Goal: Submit feedback/report problem

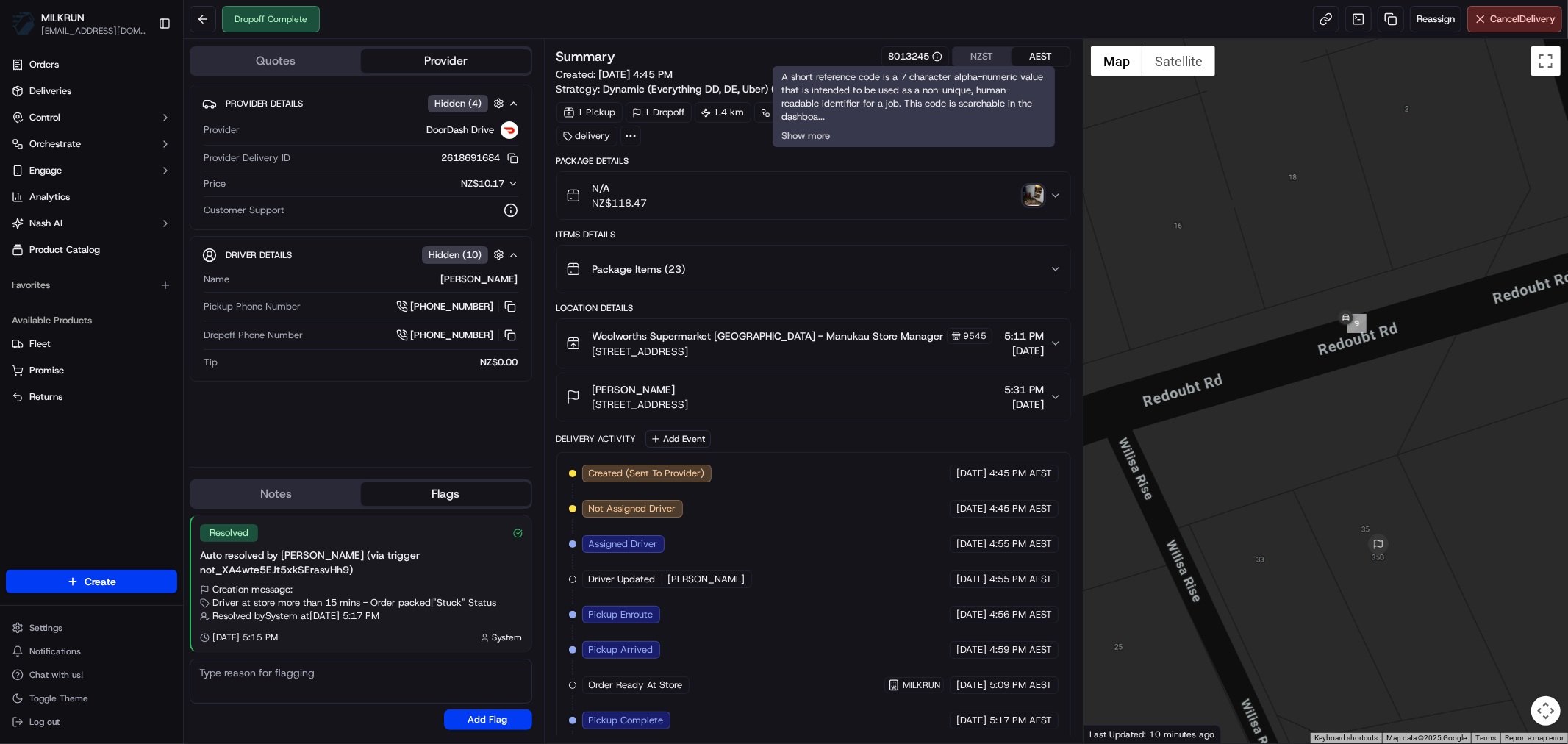
click at [1058, 395] on icon "button" at bounding box center [1055, 397] width 11 height 11
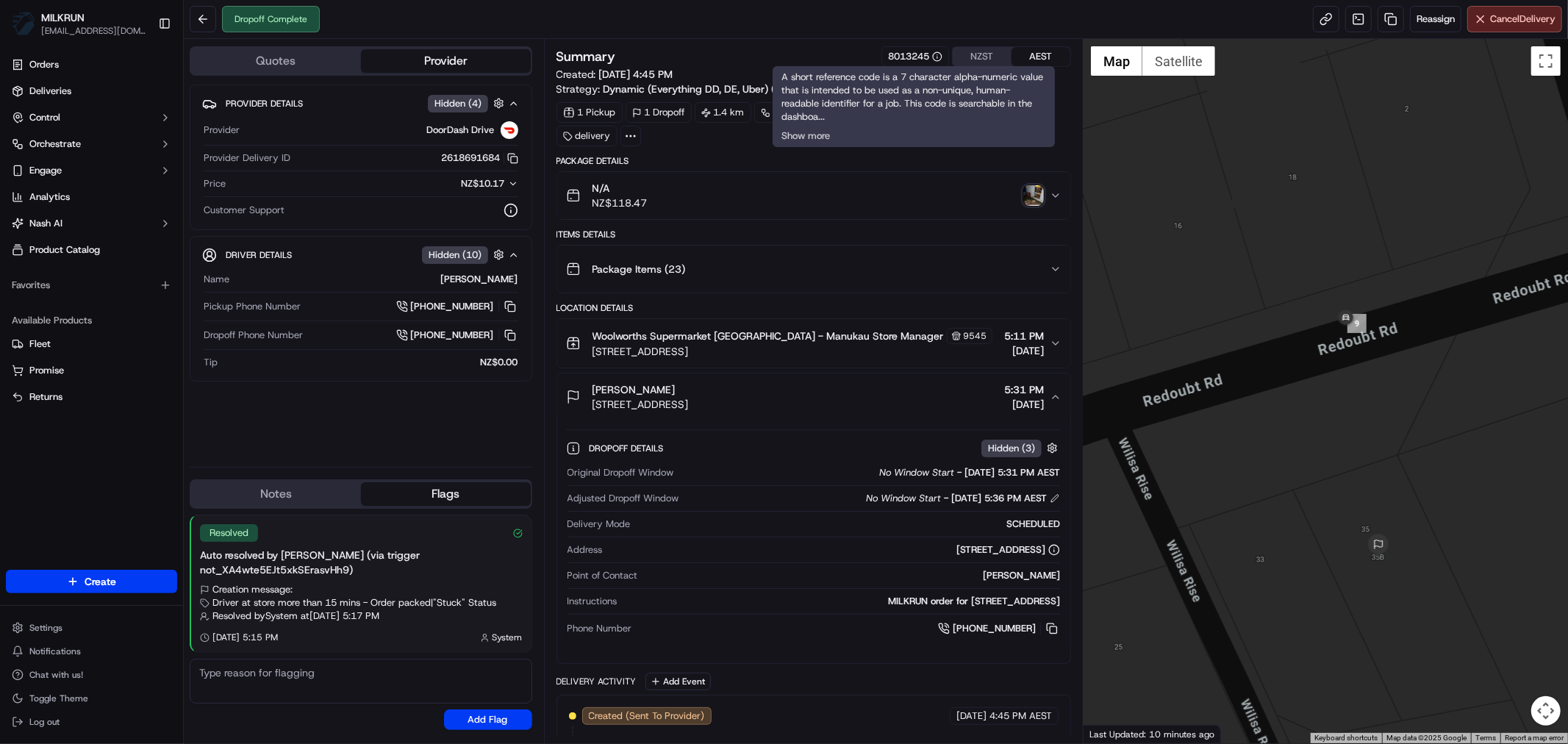
click at [1028, 197] on img "button" at bounding box center [1032, 195] width 21 height 21
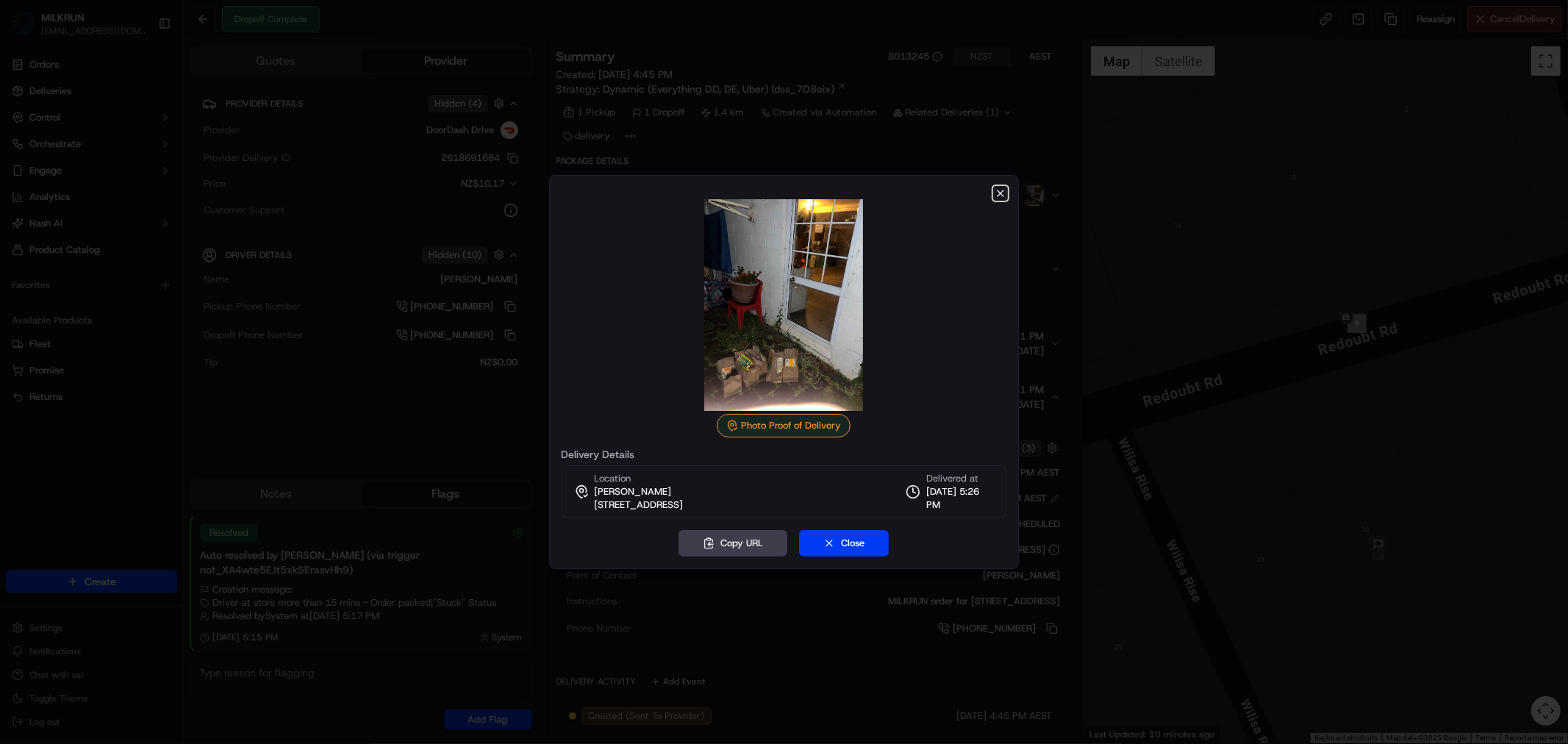
click at [1001, 192] on icon "button" at bounding box center [1000, 193] width 6 height 6
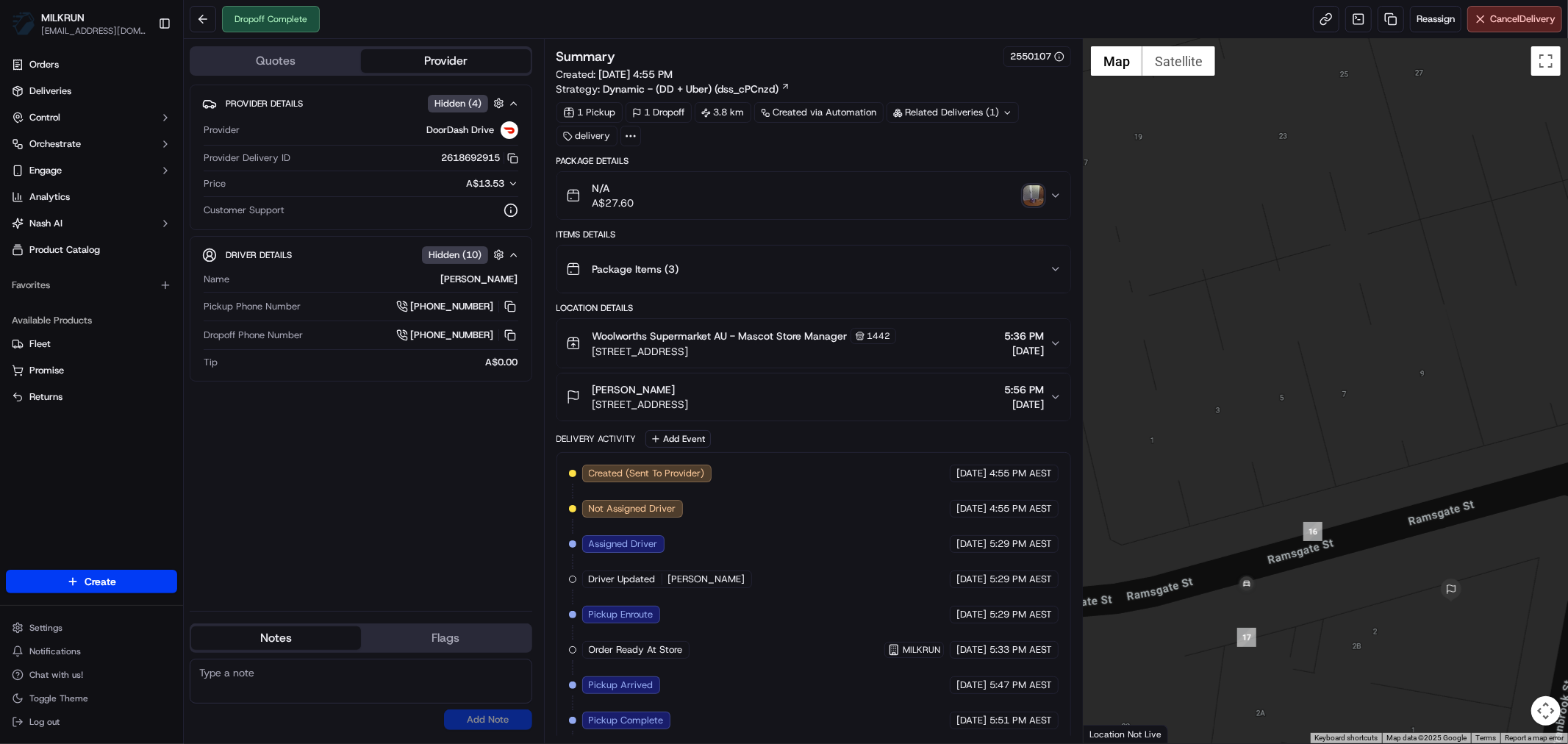
drag, startPoint x: 1340, startPoint y: 599, endPoint x: 1320, endPoint y: 497, distance: 103.9
click at [1320, 497] on div at bounding box center [1325, 390] width 485 height 705
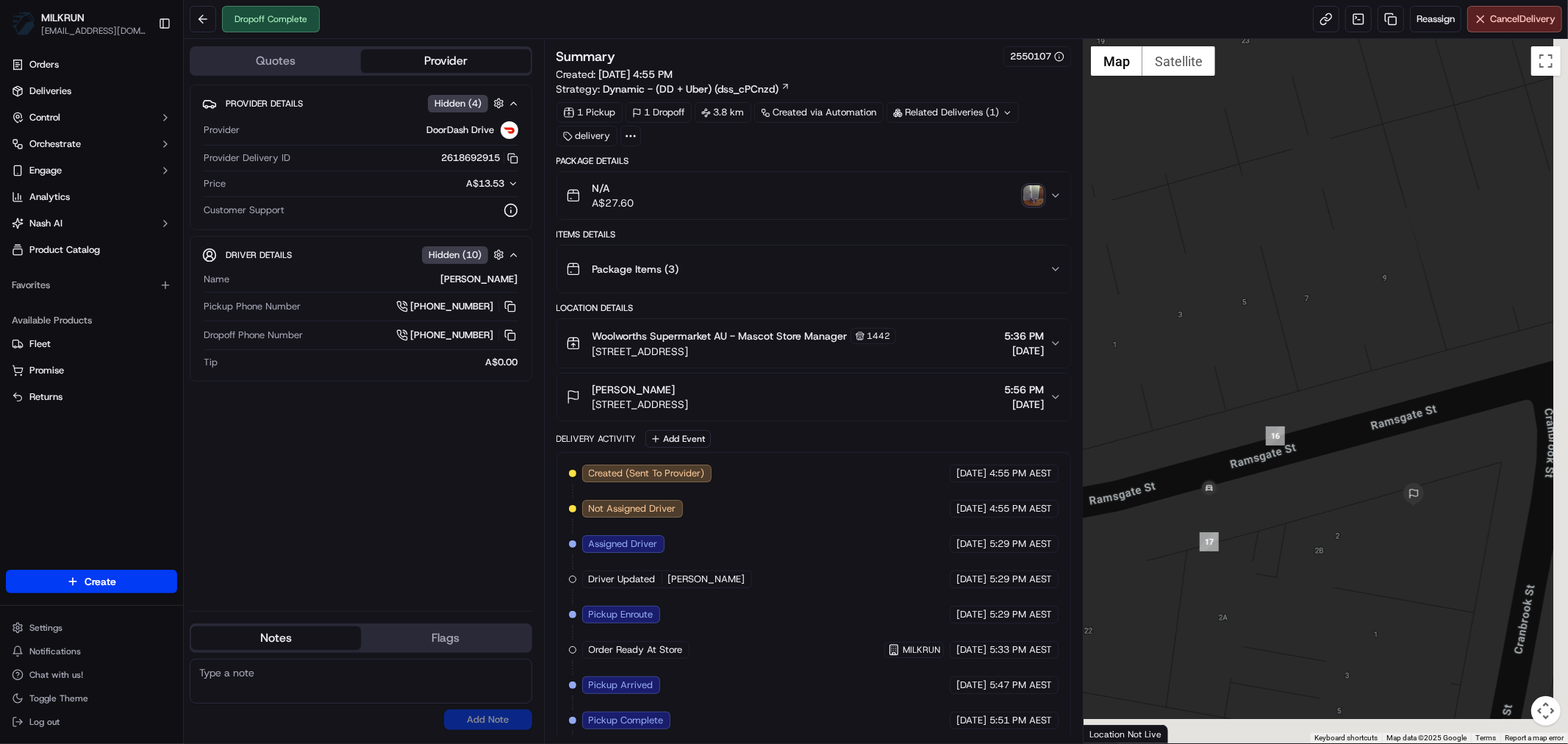
drag, startPoint x: 1328, startPoint y: 588, endPoint x: 1298, endPoint y: 506, distance: 87.3
click at [1298, 506] on div at bounding box center [1325, 390] width 485 height 705
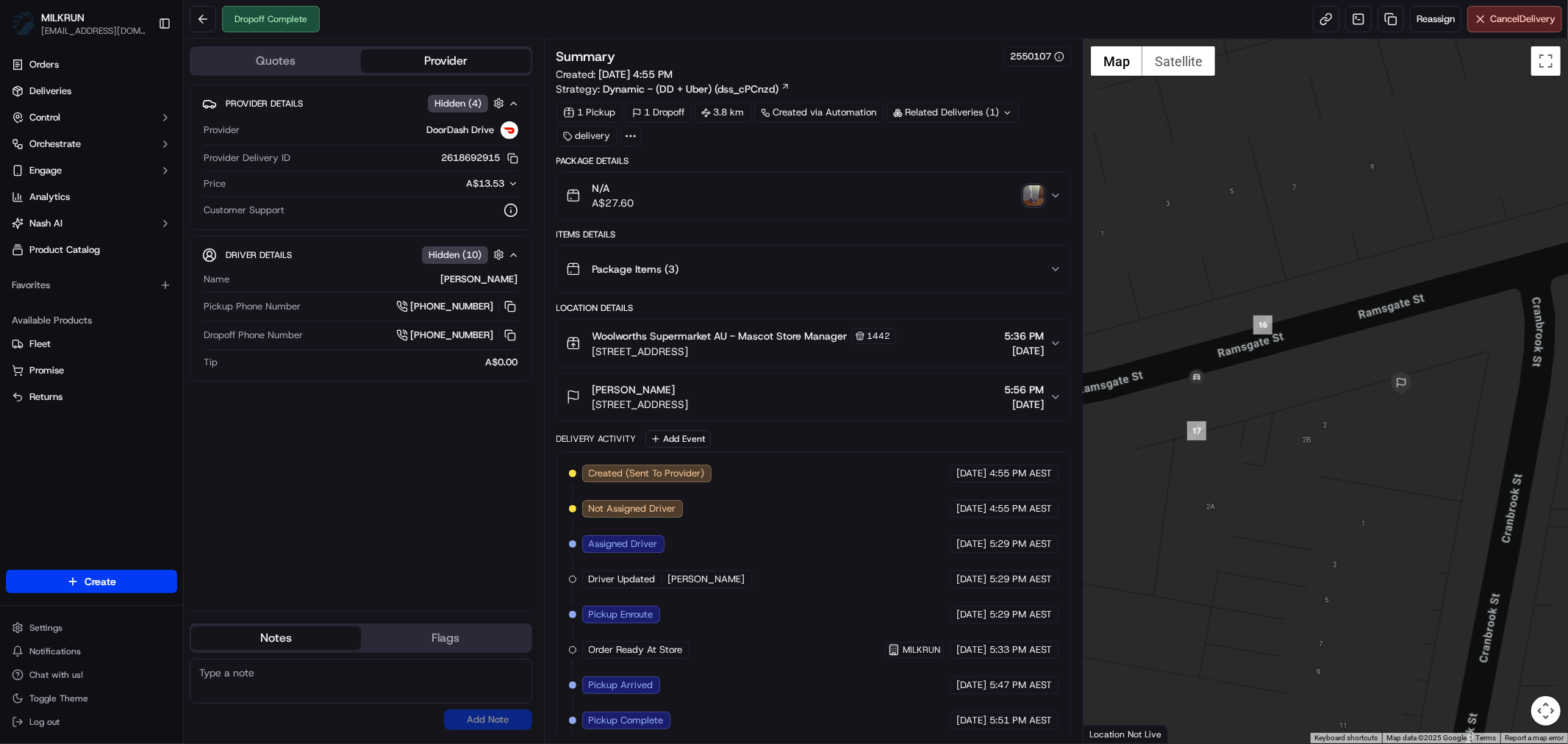
drag, startPoint x: 1279, startPoint y: 559, endPoint x: 1285, endPoint y: 484, distance: 75.2
click at [1285, 484] on div at bounding box center [1325, 390] width 485 height 705
click at [1055, 391] on button "Ardini Ariffin 2 Ramsgate St, Botany, NSW 2019, AU 5:56 PM 18/09/2025" at bounding box center [814, 396] width 513 height 47
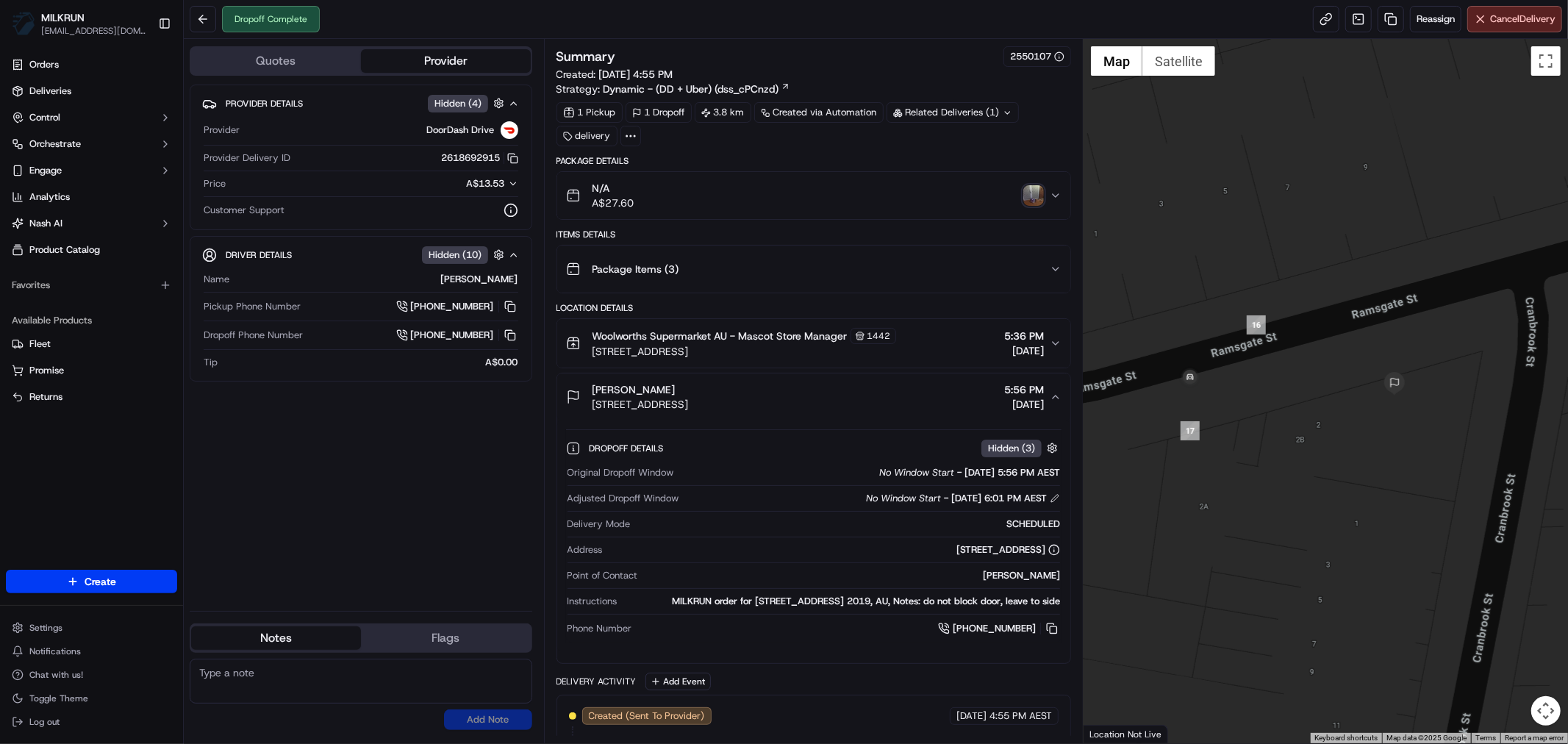
click at [1029, 189] on img "button" at bounding box center [1032, 195] width 21 height 21
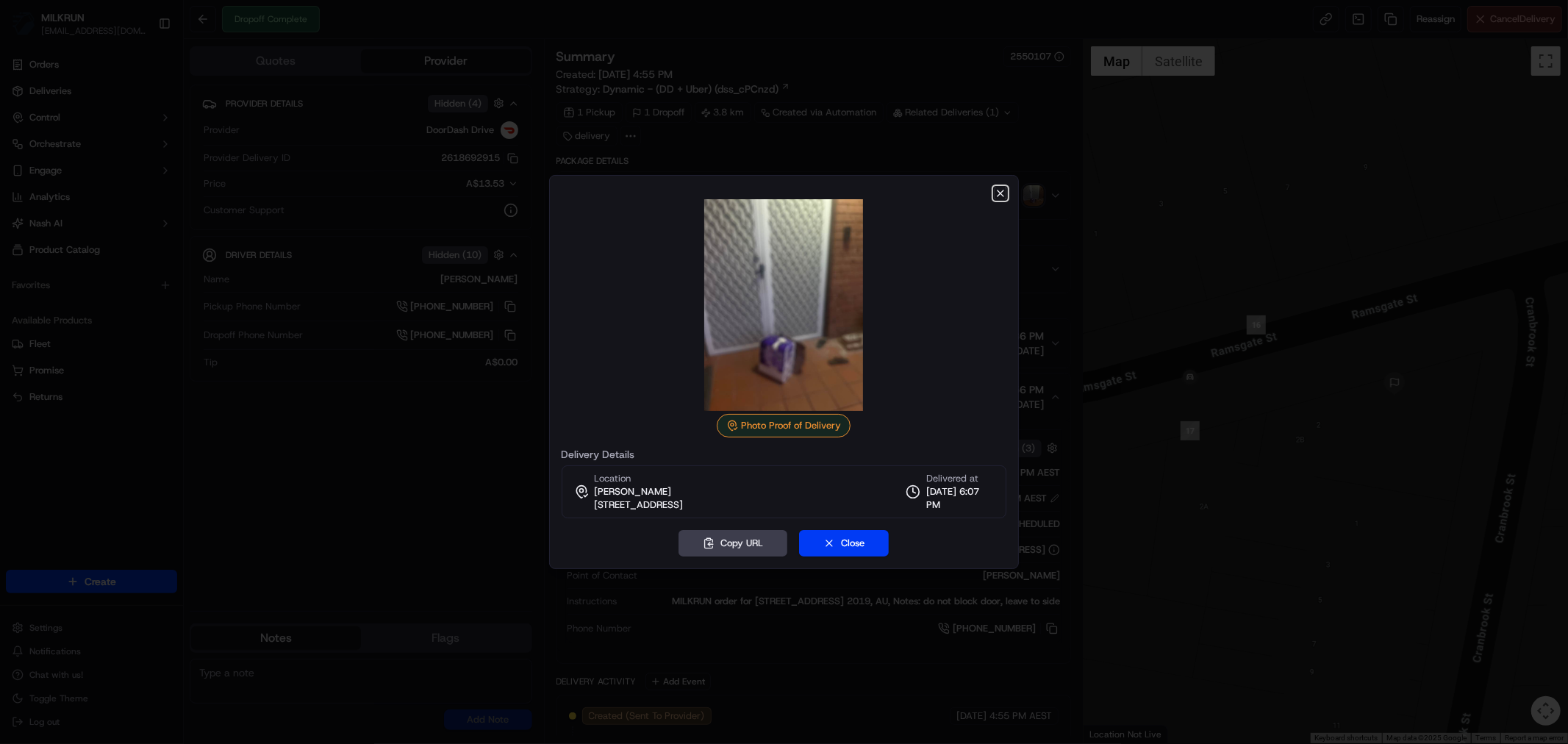
click at [1001, 194] on icon "button" at bounding box center [1000, 193] width 6 height 6
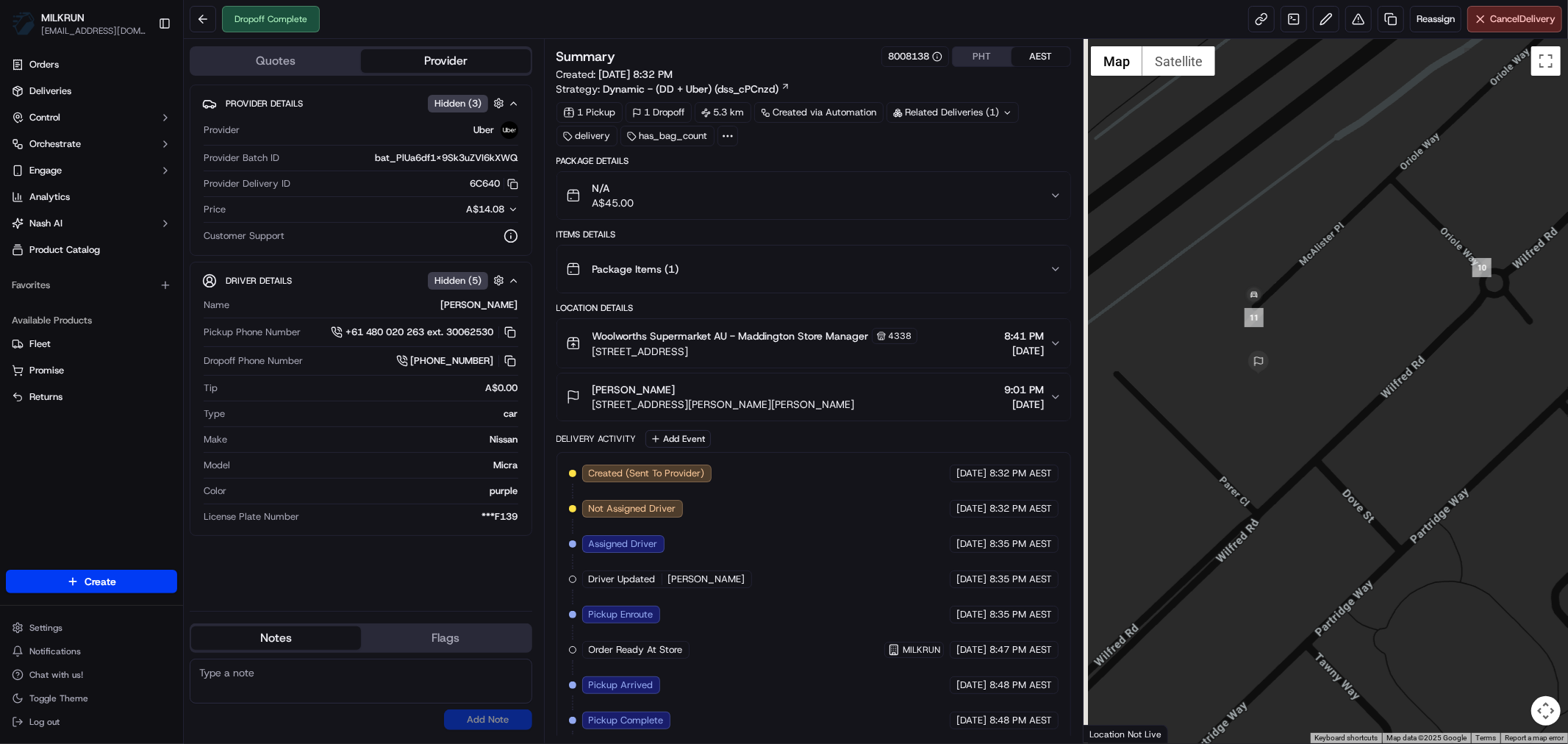
drag, startPoint x: 1155, startPoint y: 394, endPoint x: 1417, endPoint y: 393, distance: 262.0
click at [1398, 393] on div at bounding box center [1325, 390] width 485 height 705
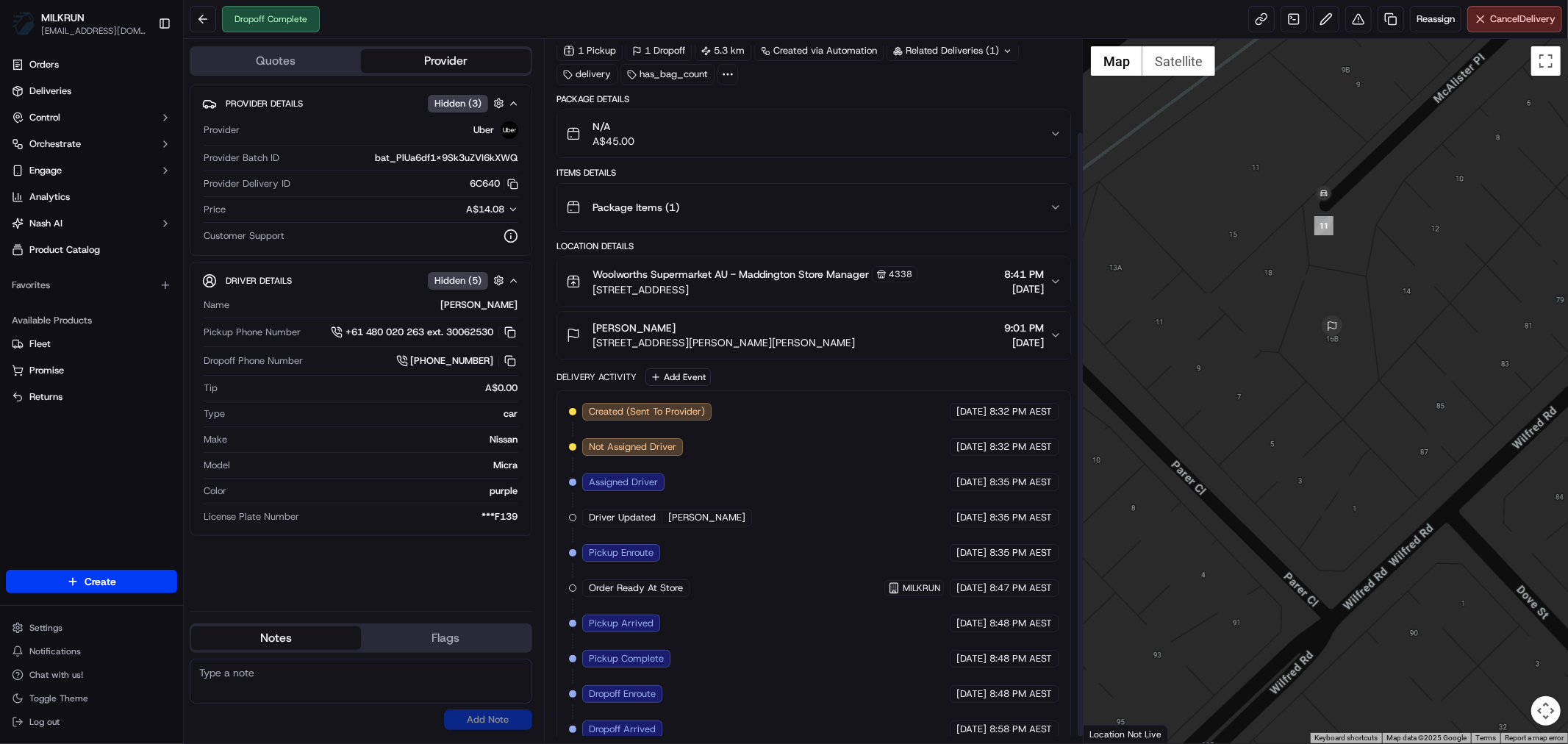
scroll to position [115, 0]
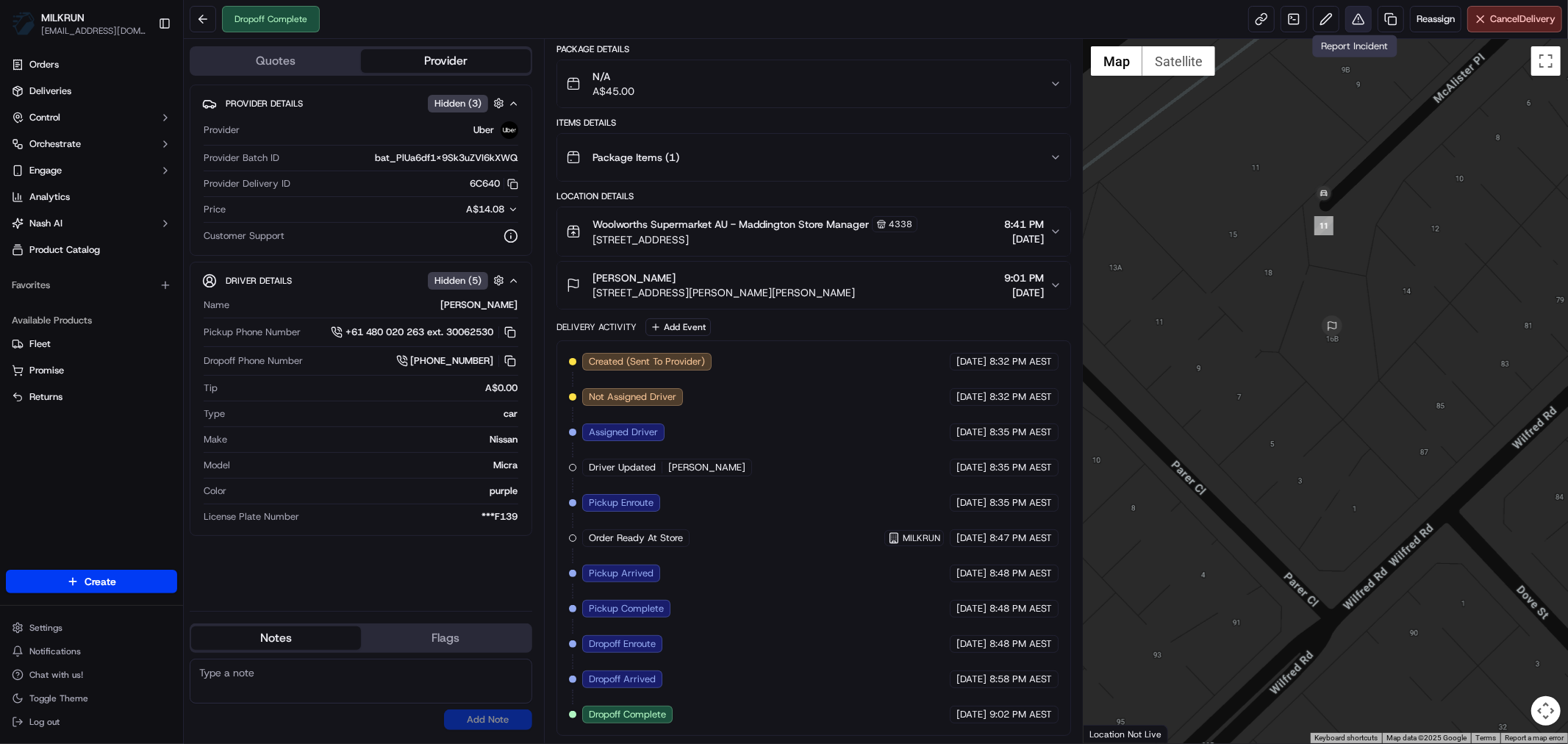
click at [1357, 18] on button at bounding box center [1358, 19] width 26 height 26
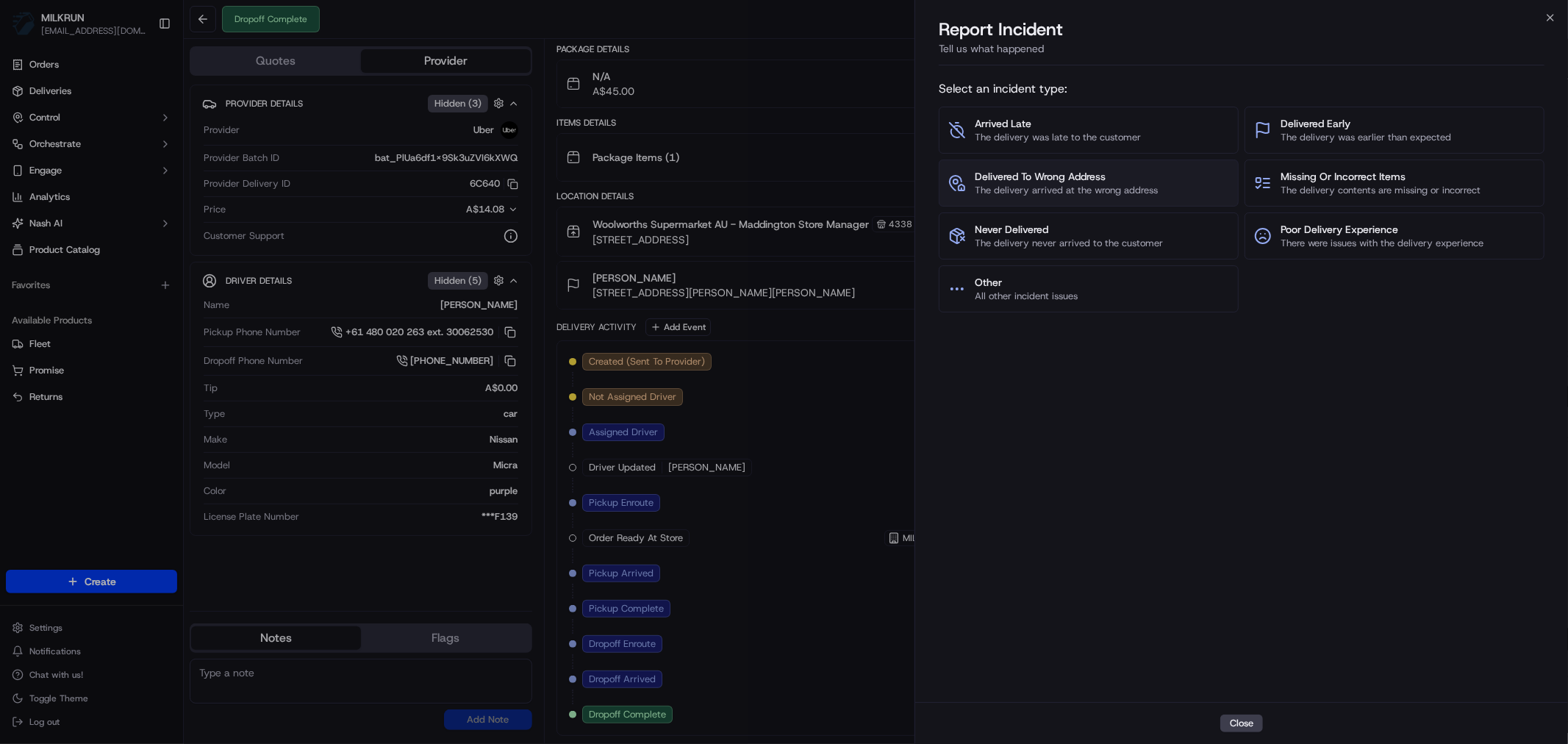
click at [1145, 185] on span "The delivery arrived at the wrong address" at bounding box center [1065, 190] width 183 height 13
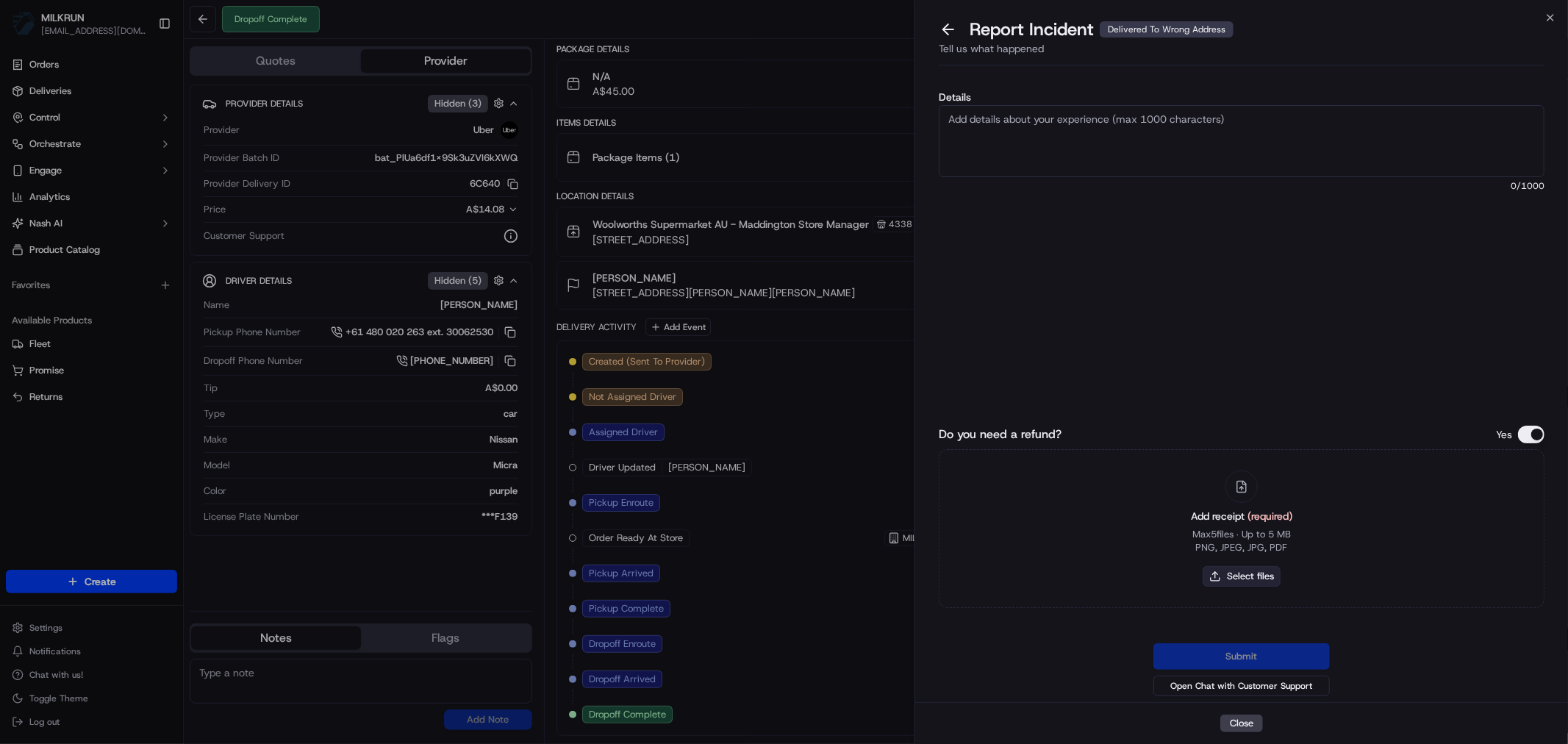
click at [1238, 577] on button "Select files" at bounding box center [1241, 576] width 78 height 21
type input "C:\fakepath\crystall.pdf"
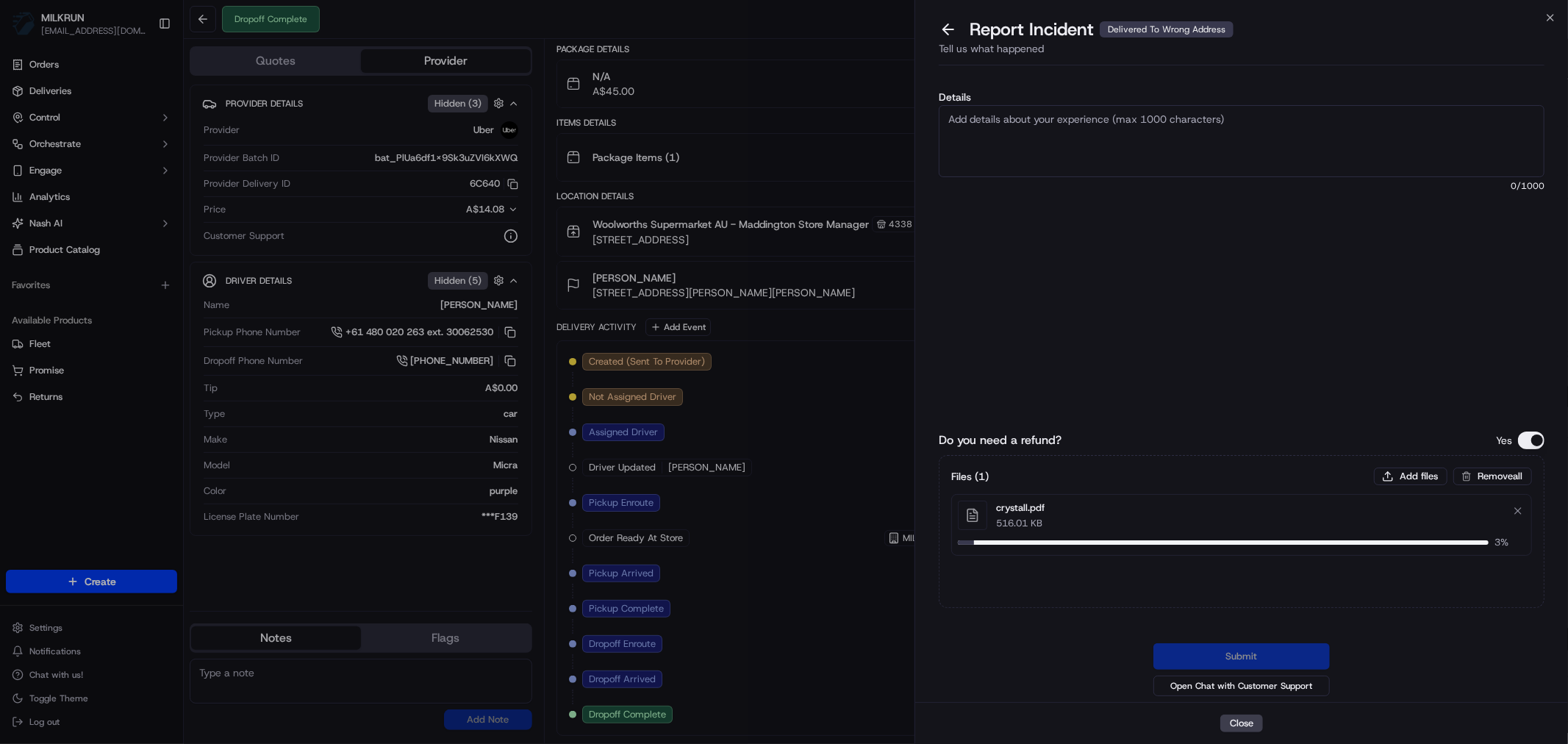
click at [1112, 145] on textarea "Details" at bounding box center [1241, 141] width 605 height 72
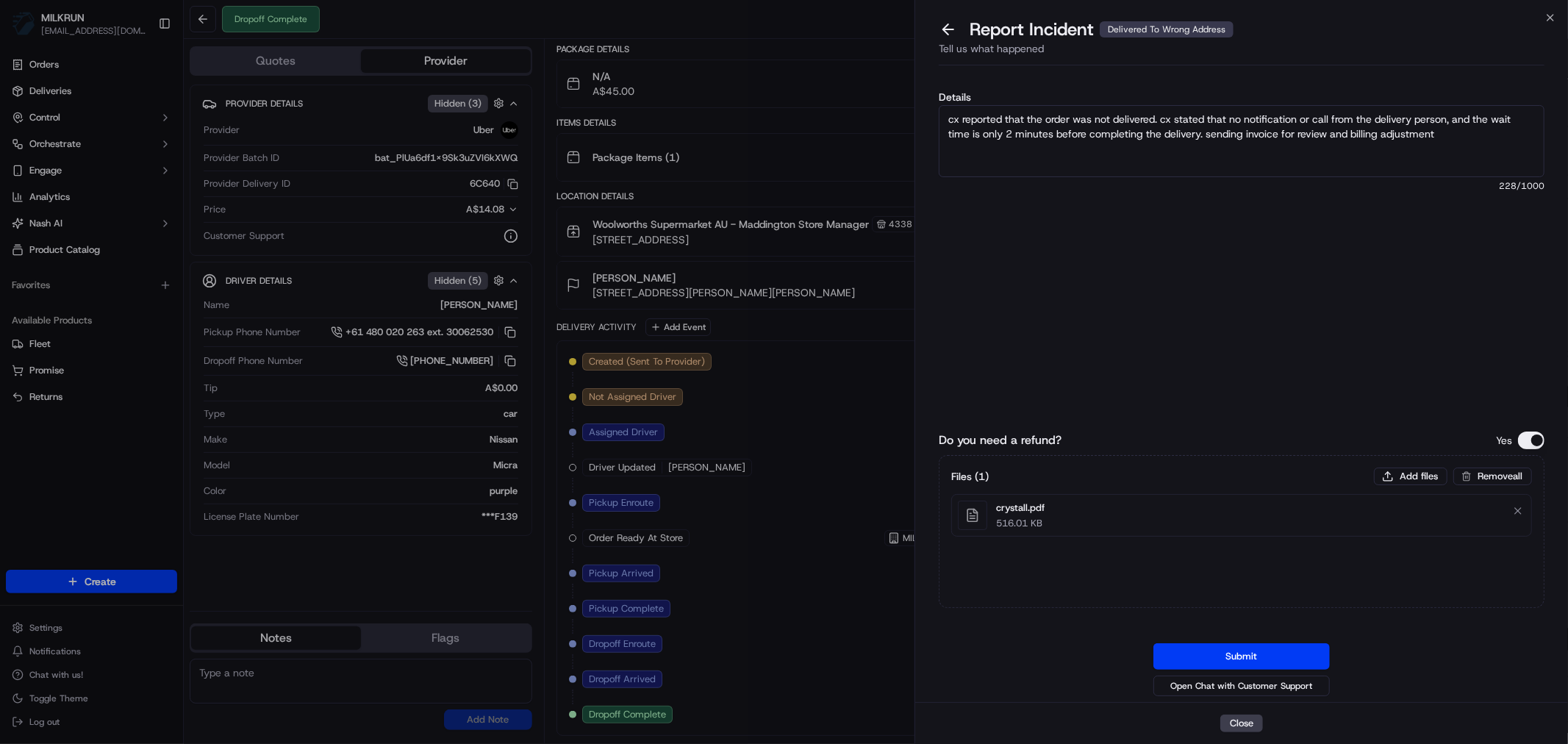
click at [1326, 135] on textarea "cx reported that the order was not delivered. cx stated that no notification or…" at bounding box center [1241, 141] width 605 height 72
type textarea "cx reported that the order was not delivered. cx stated that no notification or…"
click at [1253, 655] on button "Submit" at bounding box center [1241, 656] width 176 height 26
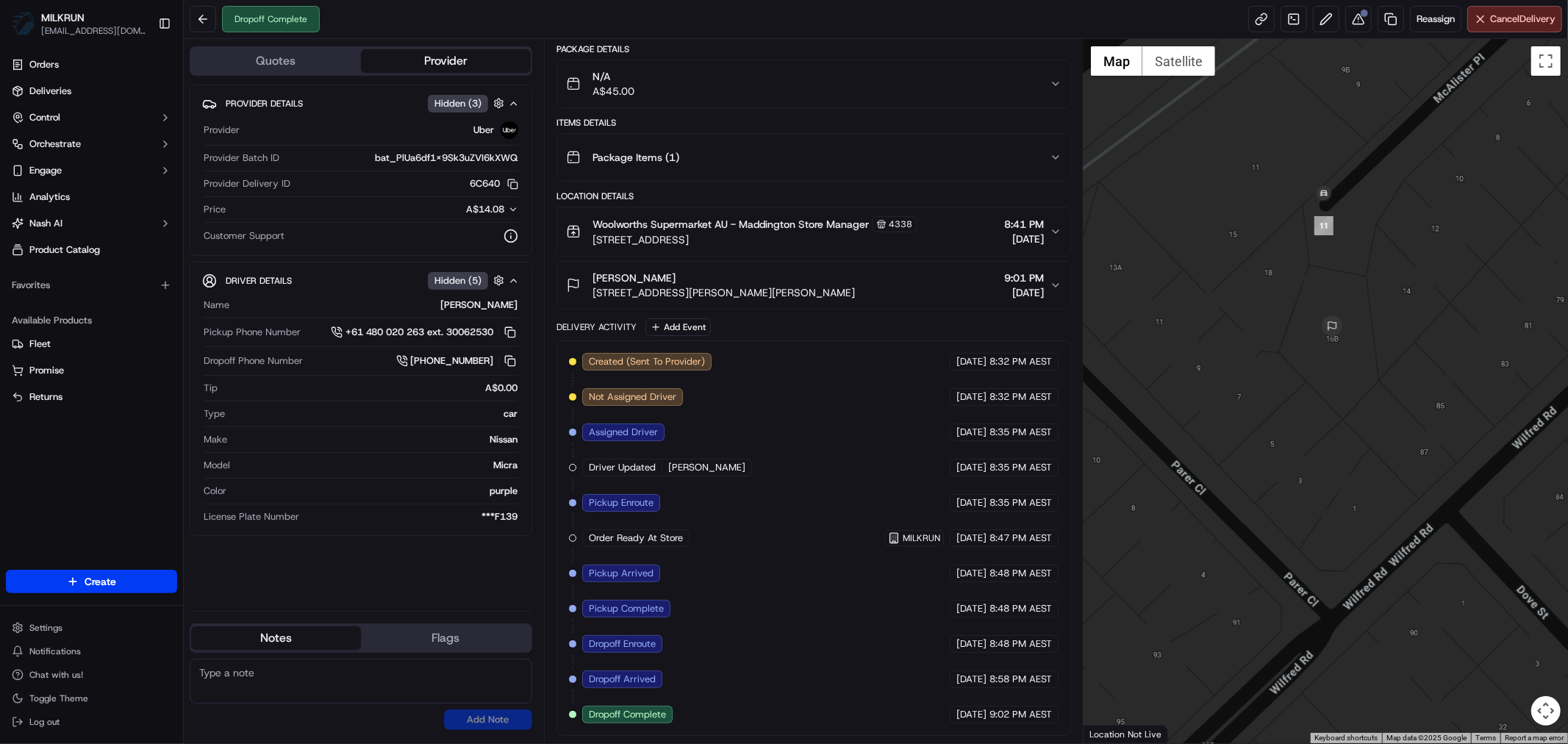
click at [117, 493] on div "Orders Deliveries Control Orchestrate Engage Analytics Nash AI Product Catalog …" at bounding box center [91, 302] width 183 height 511
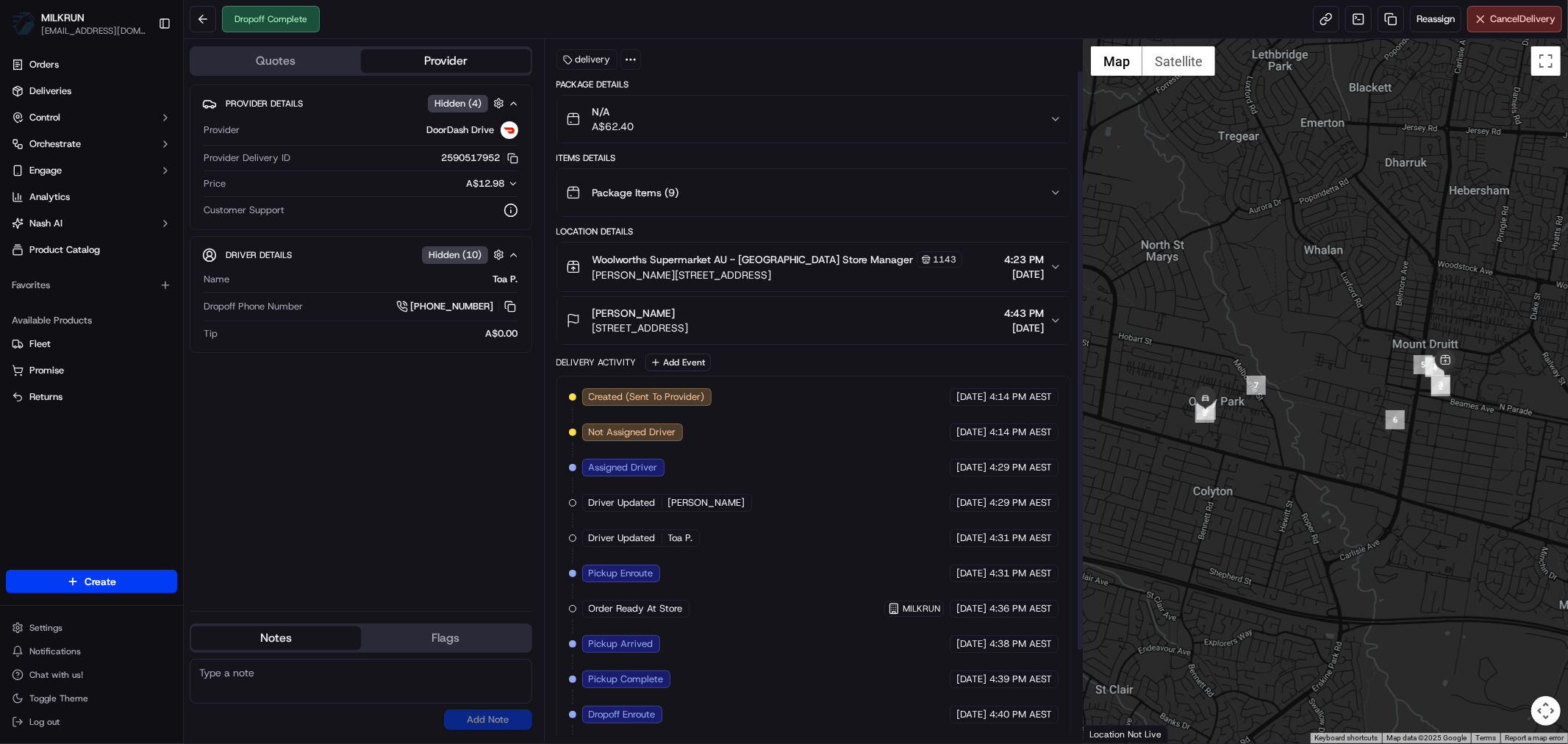
scroll to position [150, 0]
